Goal: Communication & Community: Share content

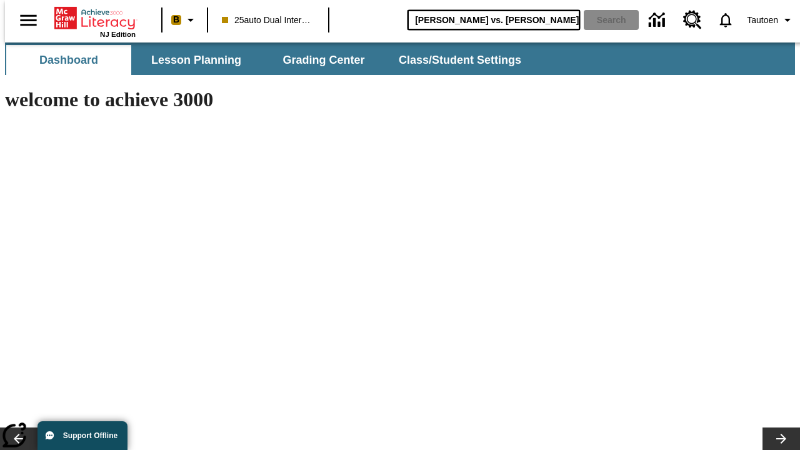
type input "[PERSON_NAME] vs. [PERSON_NAME]"
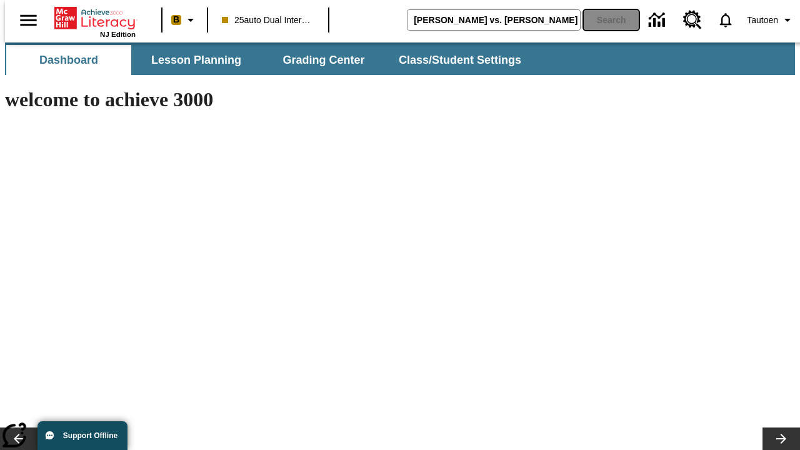
click at [603, 20] on button "Search" at bounding box center [611, 20] width 55 height 20
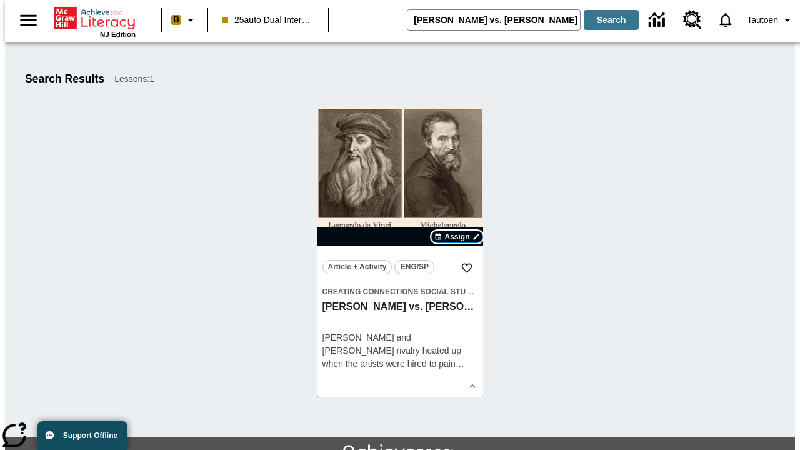
click at [457, 237] on span "Assign" at bounding box center [456, 236] width 25 height 11
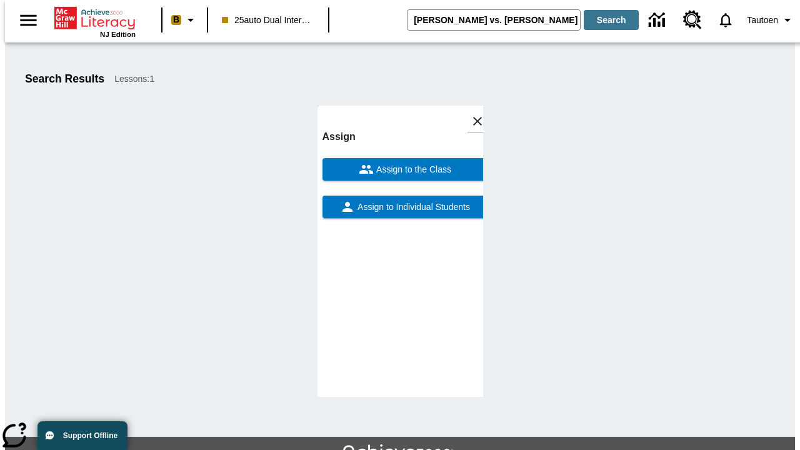
scroll to position [68, 0]
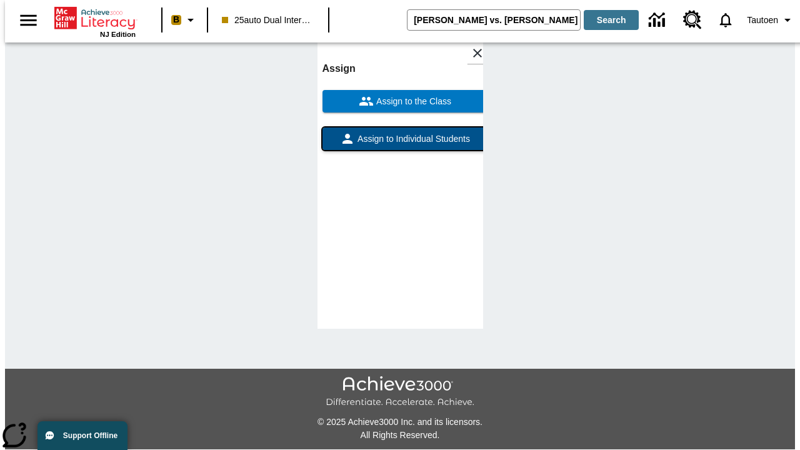
click at [400, 144] on span "Assign to Individual Students" at bounding box center [412, 138] width 115 height 13
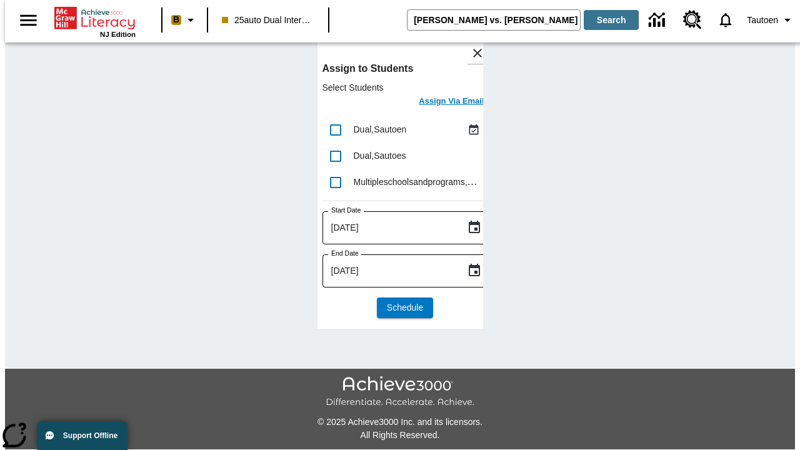
click at [335, 129] on input "lesson details" at bounding box center [335, 130] width 26 height 26
checkbox input "true"
click at [442, 102] on h6 "Assign Via Email" at bounding box center [451, 101] width 65 height 14
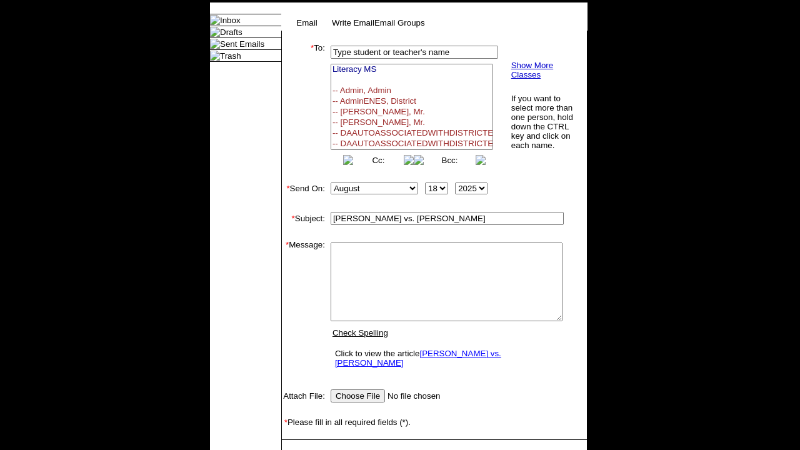
select select
click at [300, 449] on link "Send" at bounding box center [299, 458] width 19 height 9
